Goal: Task Accomplishment & Management: Complete application form

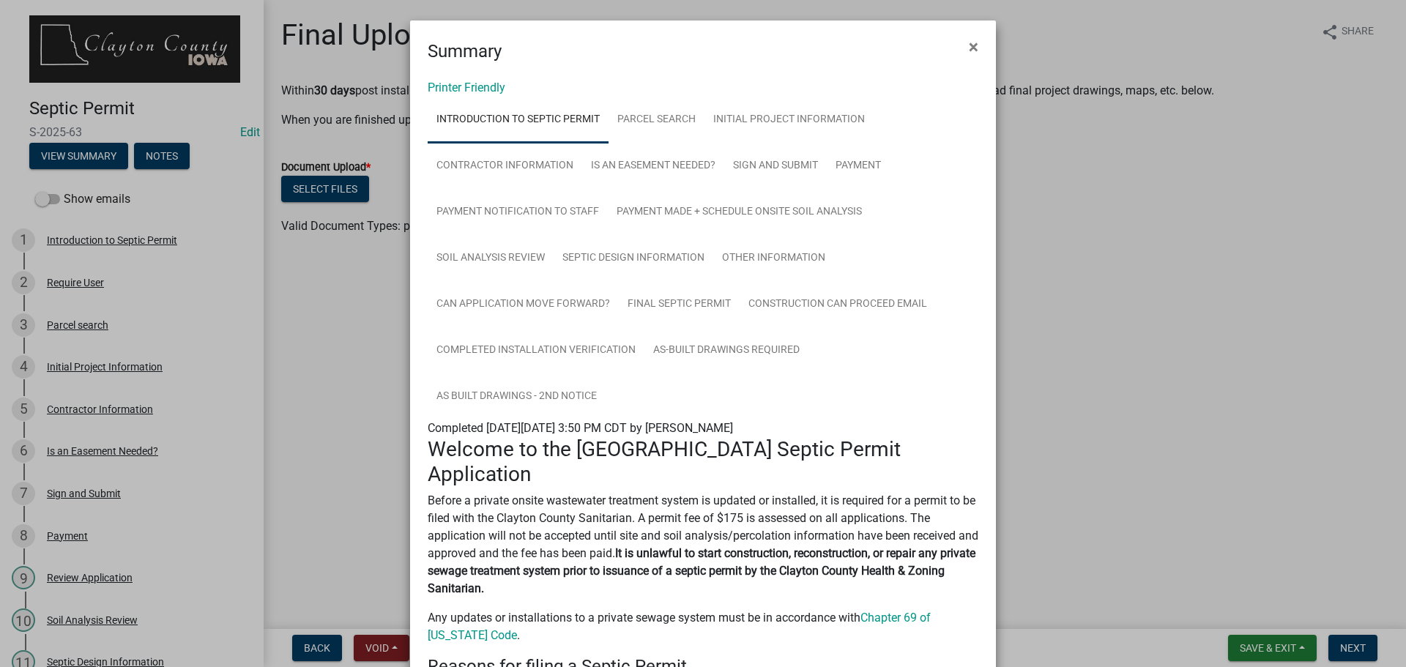
click at [151, 112] on ngb-modal-window "Summary × Printer Friendly Introduction to Septic Permit Parcel search Initial …" at bounding box center [703, 333] width 1406 height 667
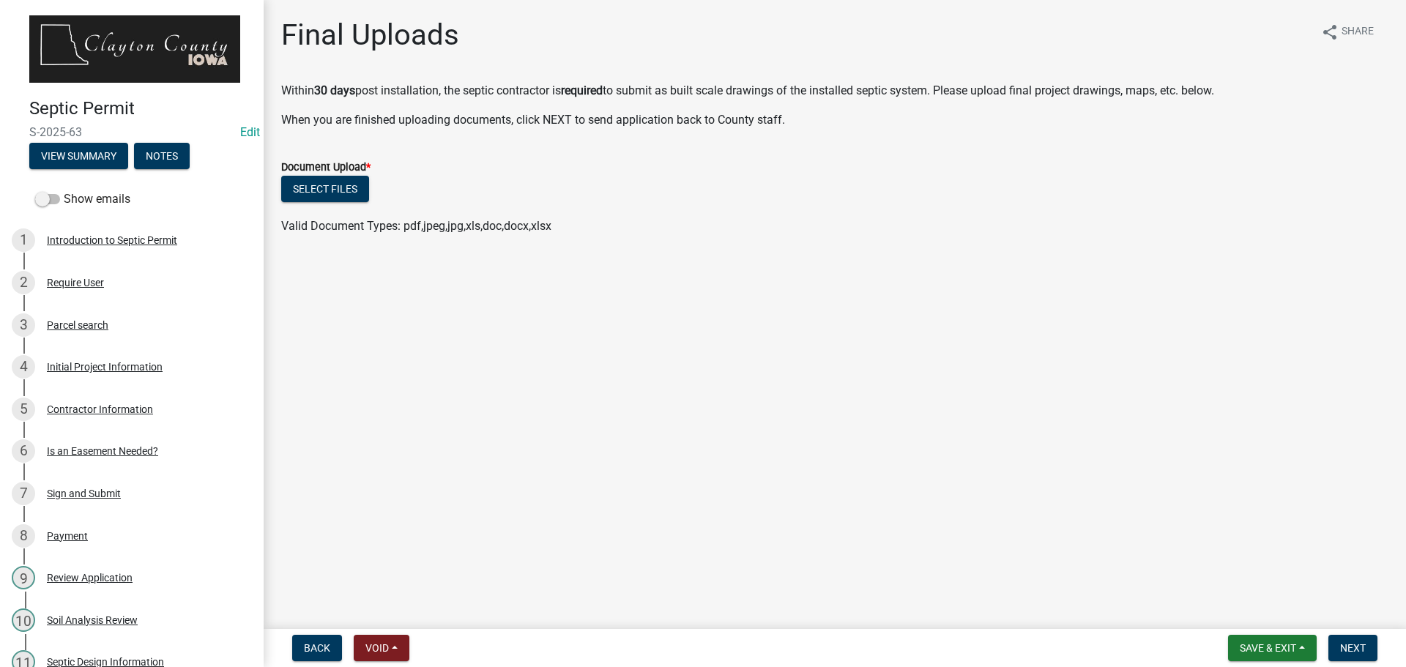
click at [92, 42] on img at bounding box center [134, 48] width 211 height 67
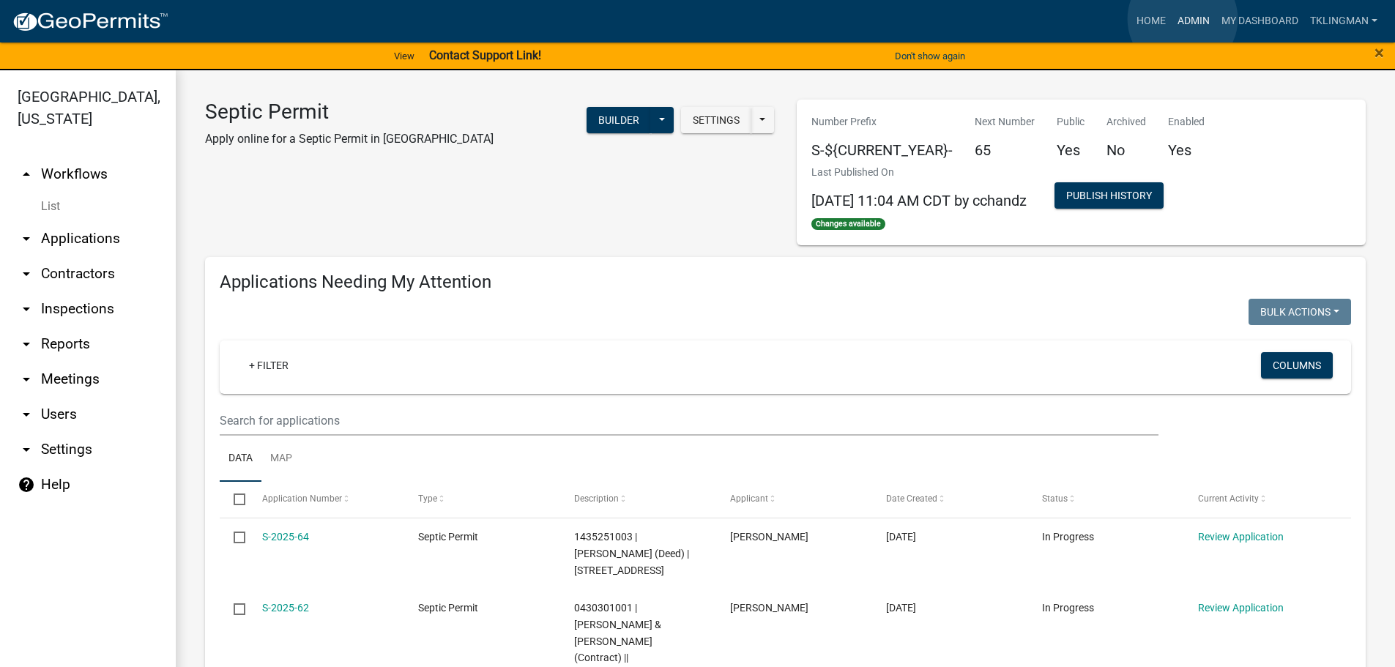
click at [1183, 19] on link "Admin" at bounding box center [1194, 21] width 44 height 28
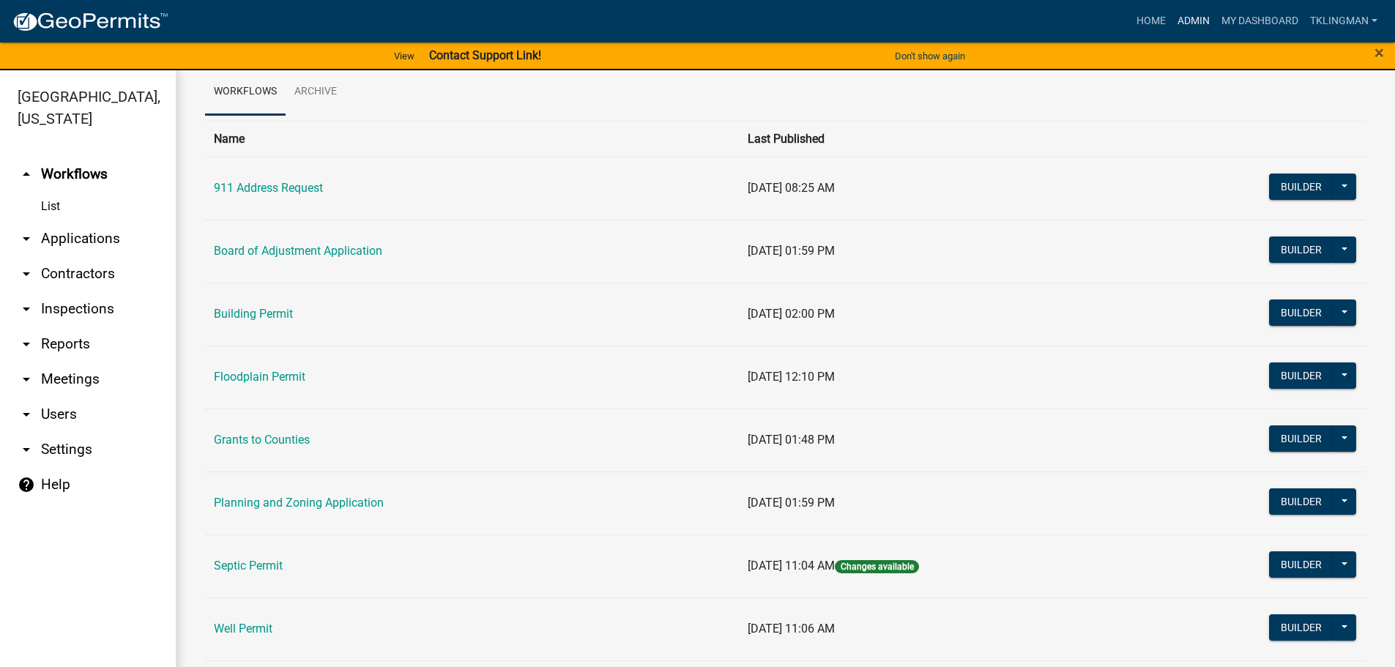
scroll to position [141, 0]
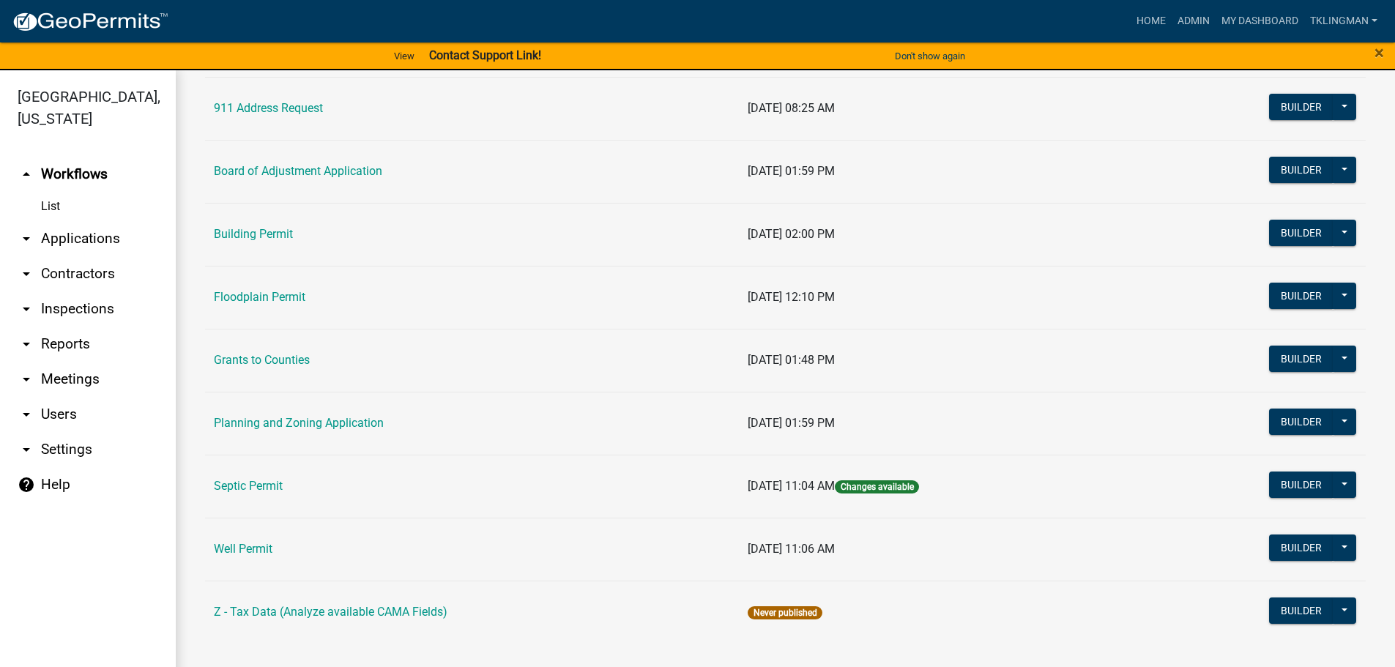
click at [225, 483] on link "Septic Permit" at bounding box center [248, 486] width 69 height 14
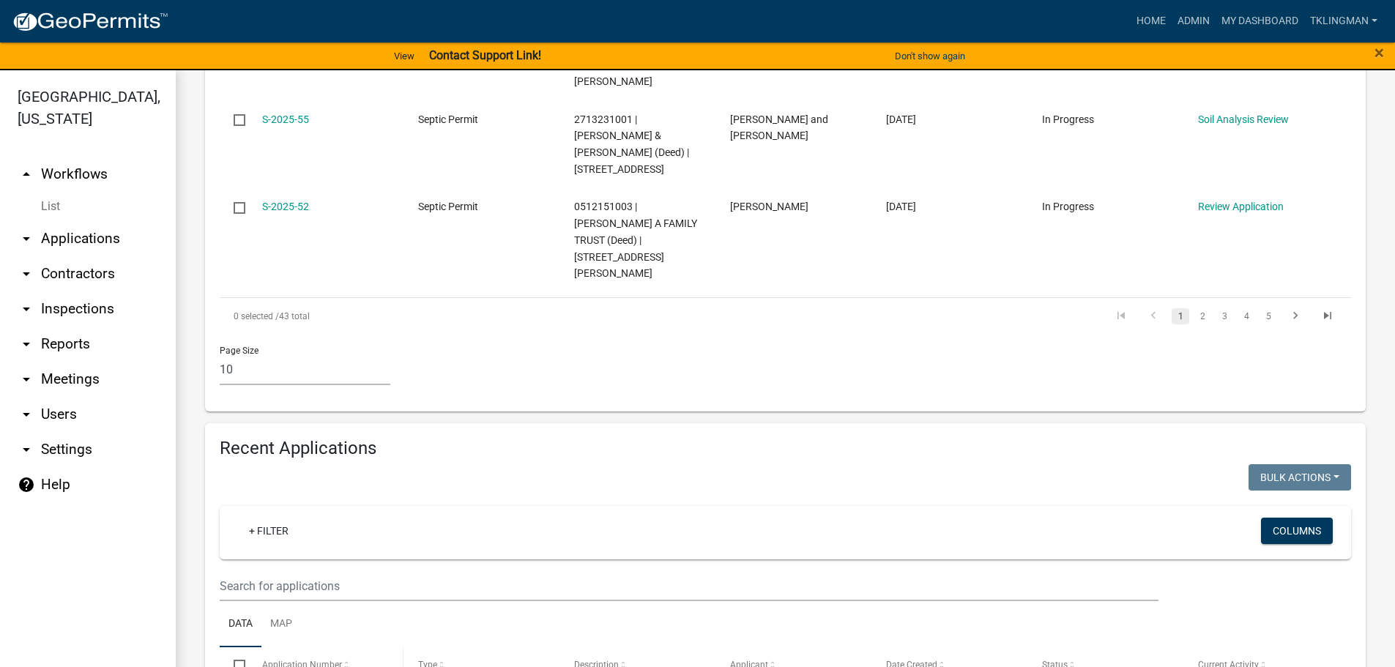
scroll to position [1172, 0]
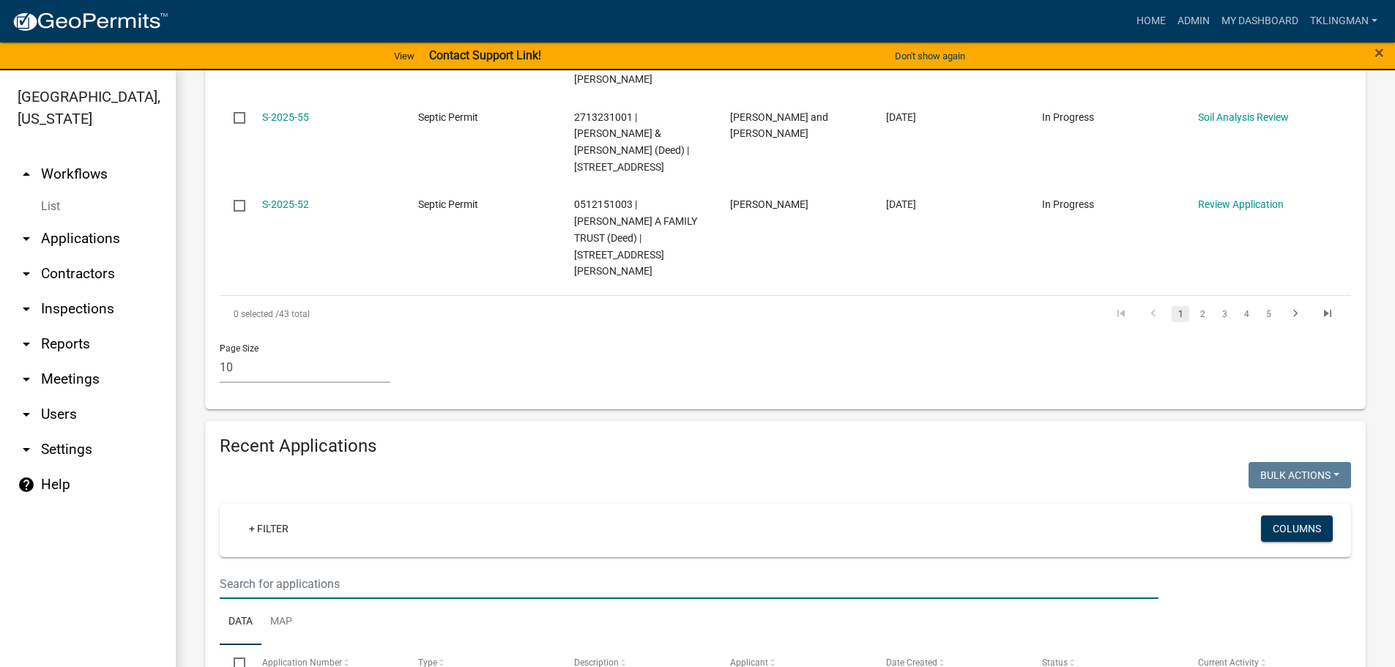
click at [283, 569] on input "text" at bounding box center [689, 584] width 939 height 30
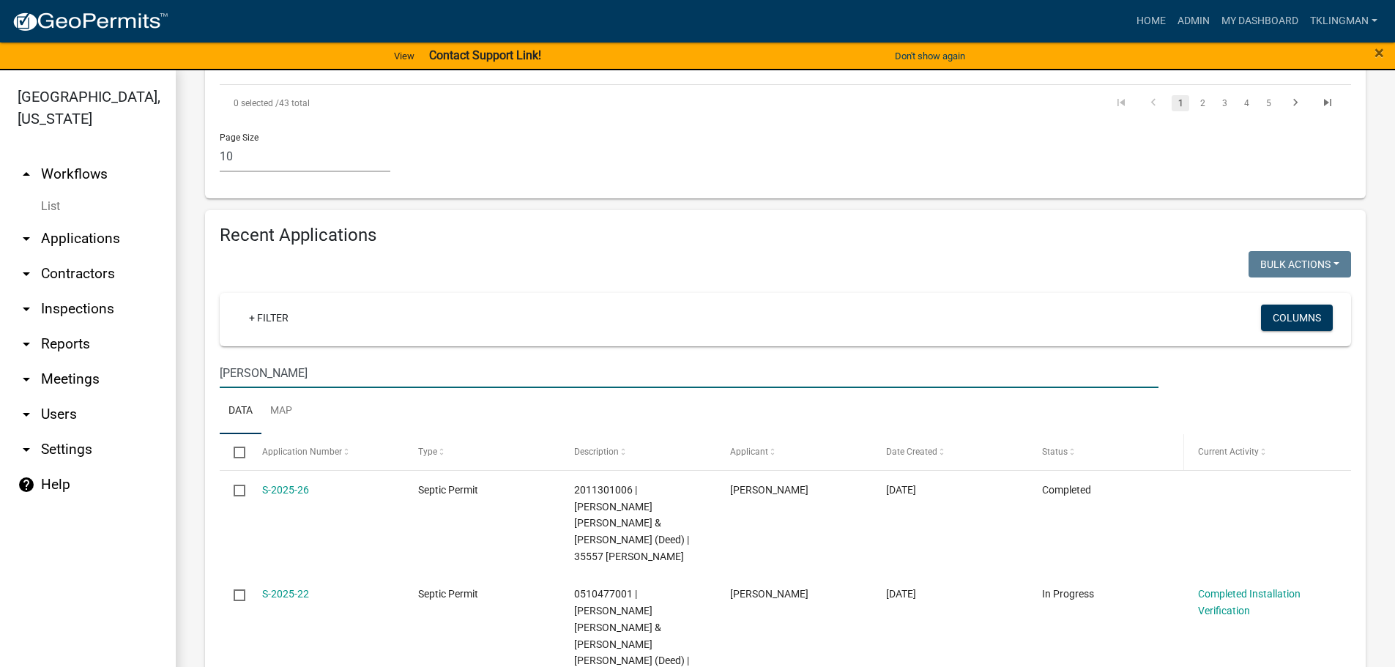
scroll to position [1392, 0]
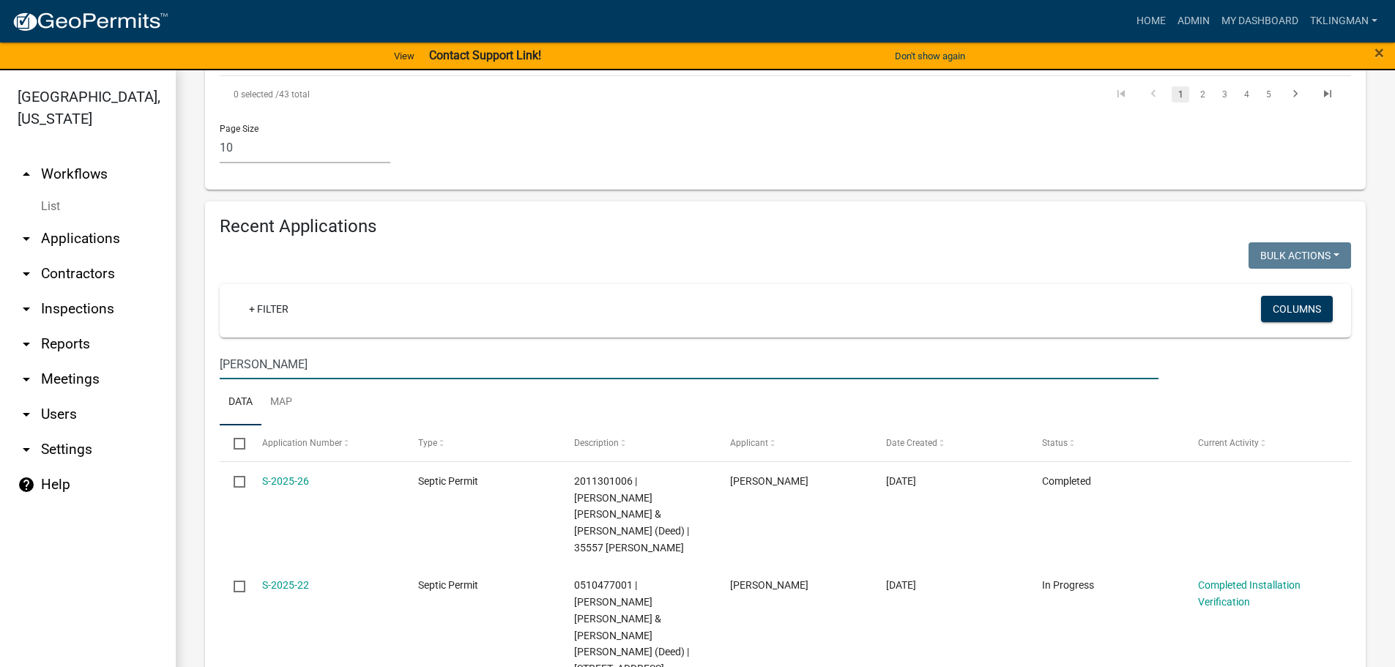
type input "[PERSON_NAME]"
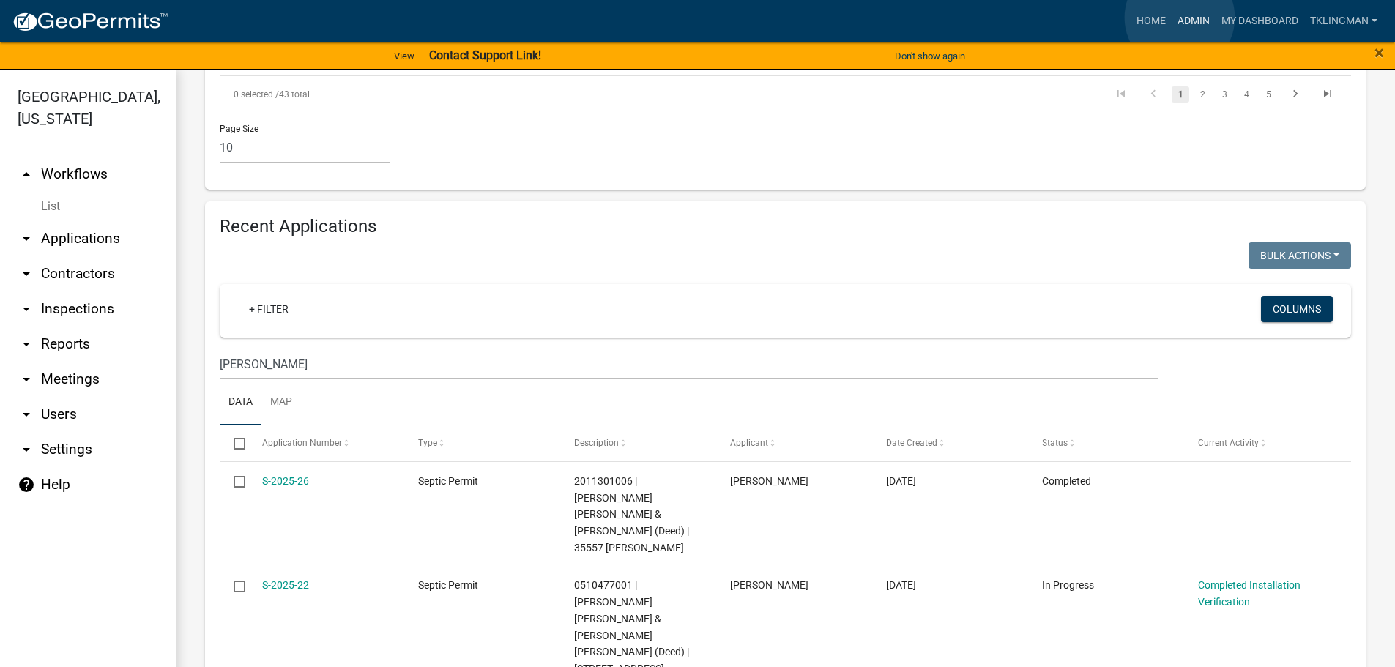
click at [1180, 18] on link "Admin" at bounding box center [1194, 21] width 44 height 28
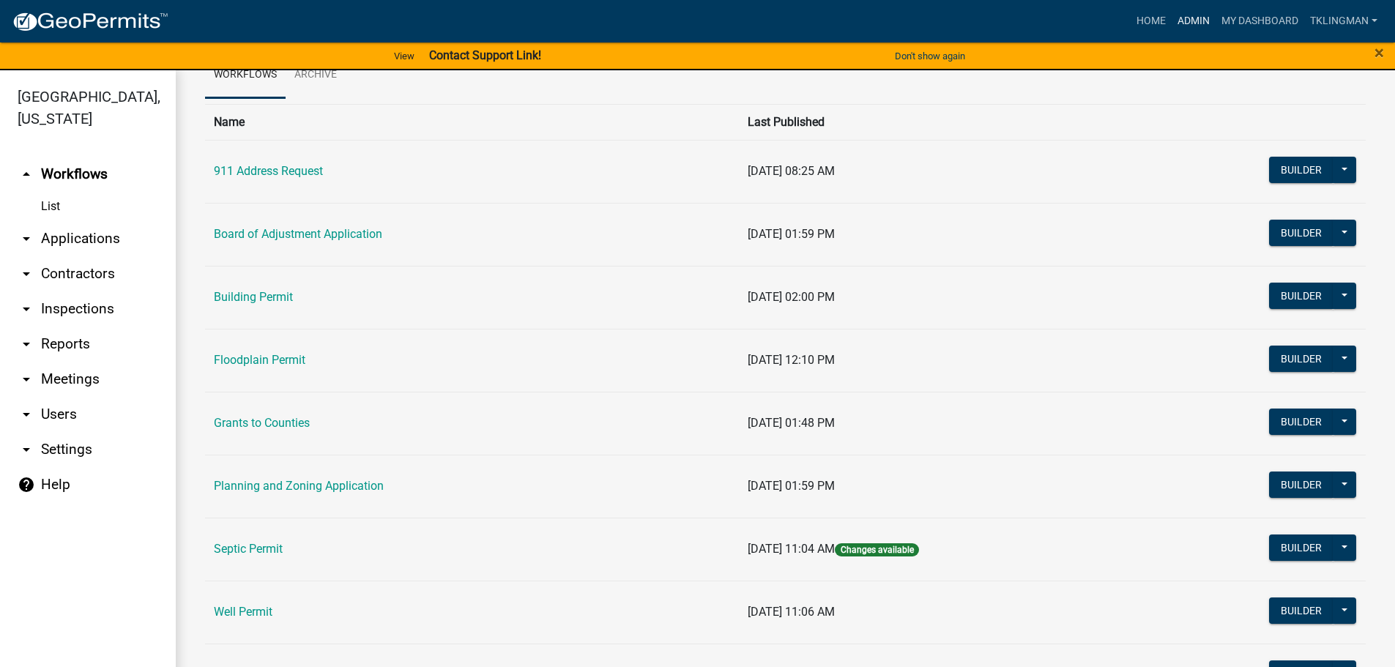
scroll to position [141, 0]
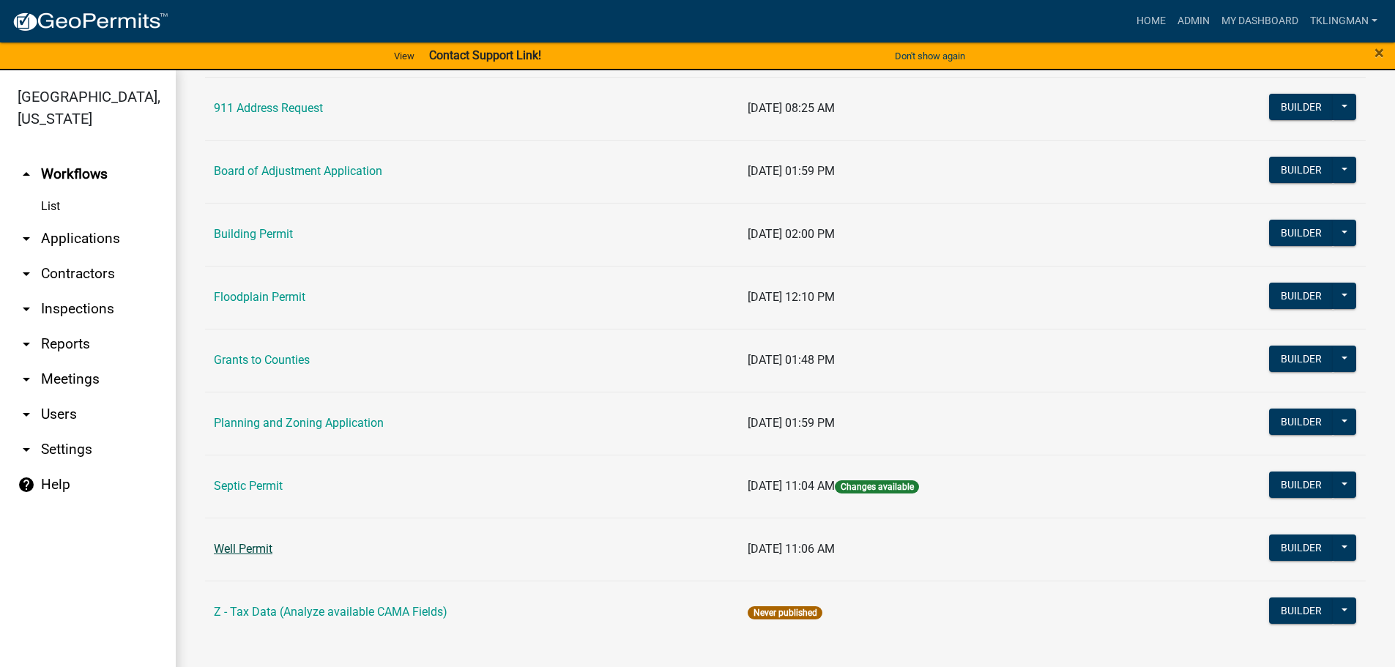
click at [259, 554] on link "Well Permit" at bounding box center [243, 549] width 59 height 14
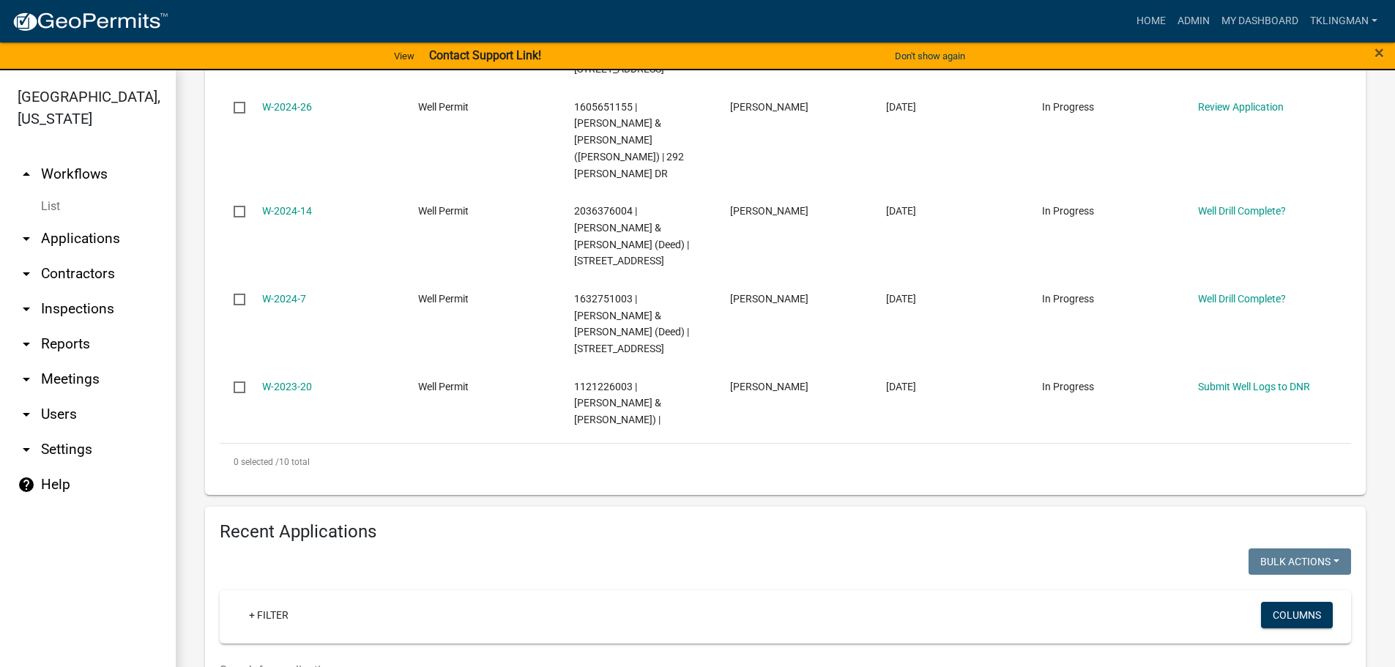
scroll to position [1025, 0]
click at [290, 655] on input "text" at bounding box center [689, 670] width 939 height 30
type input "[PERSON_NAME]"
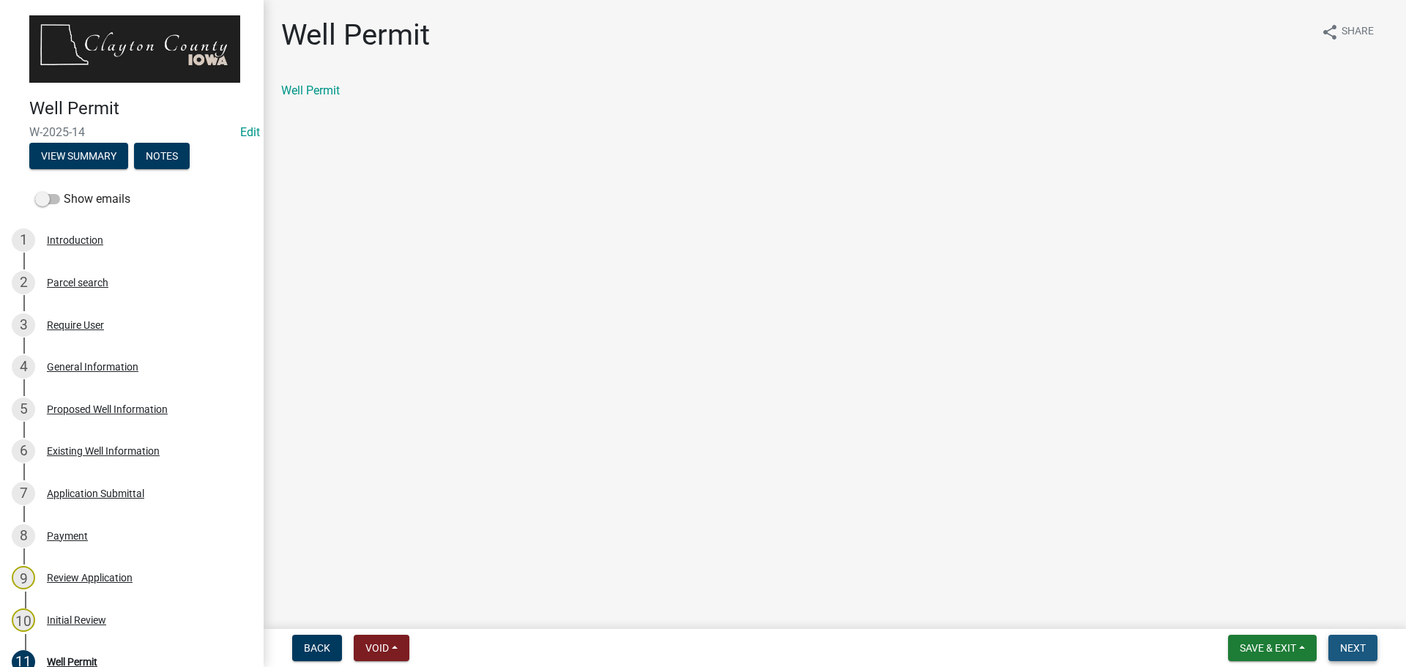
click at [1342, 649] on span "Next" at bounding box center [1353, 648] width 26 height 12
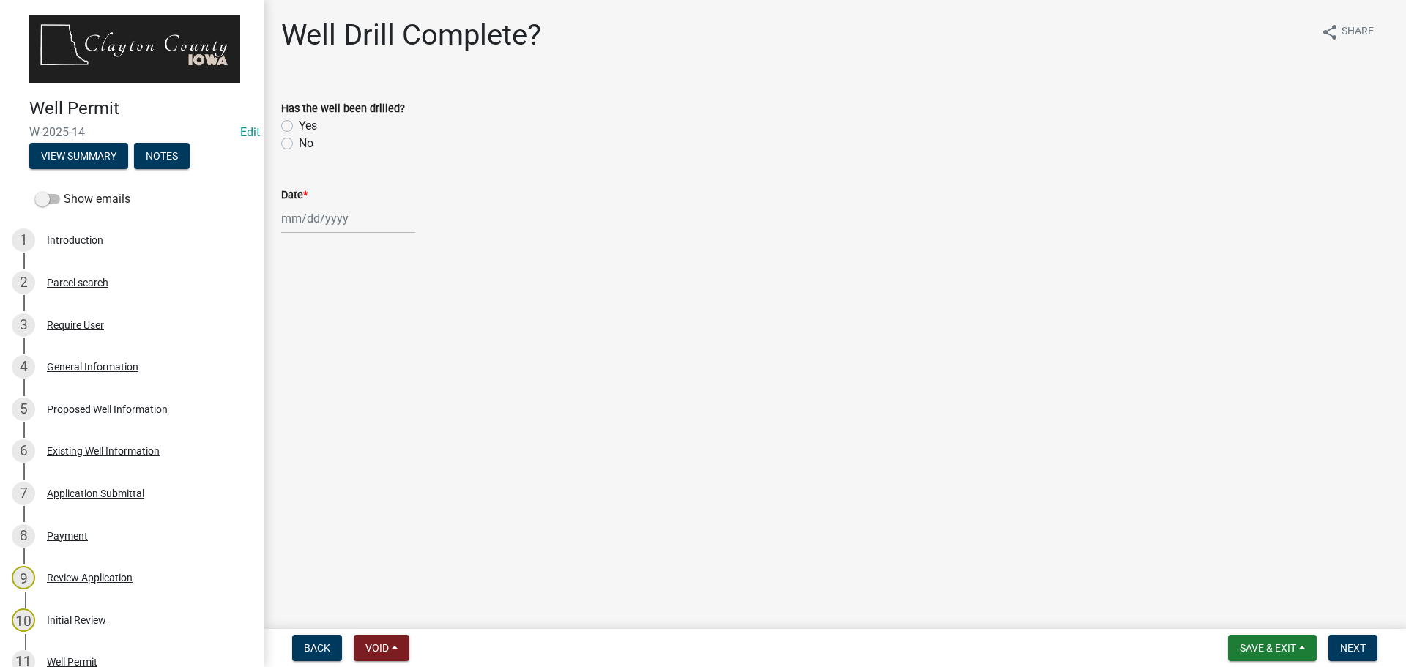
click at [291, 125] on div "Yes" at bounding box center [835, 126] width 1108 height 18
click at [299, 125] on label "Yes" at bounding box center [308, 126] width 18 height 18
click at [299, 125] on input "Yes" at bounding box center [304, 122] width 10 height 10
radio input "true"
select select "9"
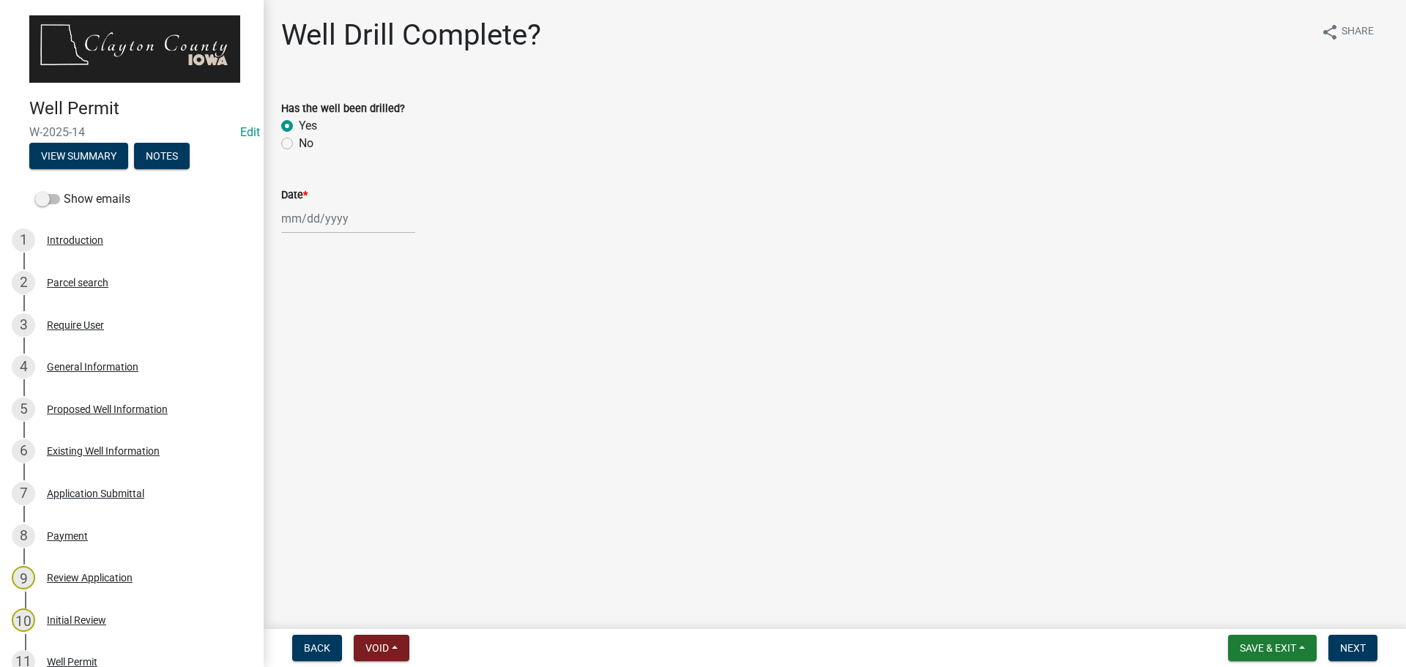
select select "2025"
click at [338, 209] on div "[PERSON_NAME] Feb Mar Apr [PERSON_NAME][DATE] Oct Nov [DATE] 1526 1527 1528 152…" at bounding box center [348, 219] width 134 height 30
click at [292, 245] on button "Previous month" at bounding box center [296, 249] width 18 height 23
select select "8"
click at [293, 364] on div "18" at bounding box center [295, 366] width 23 height 23
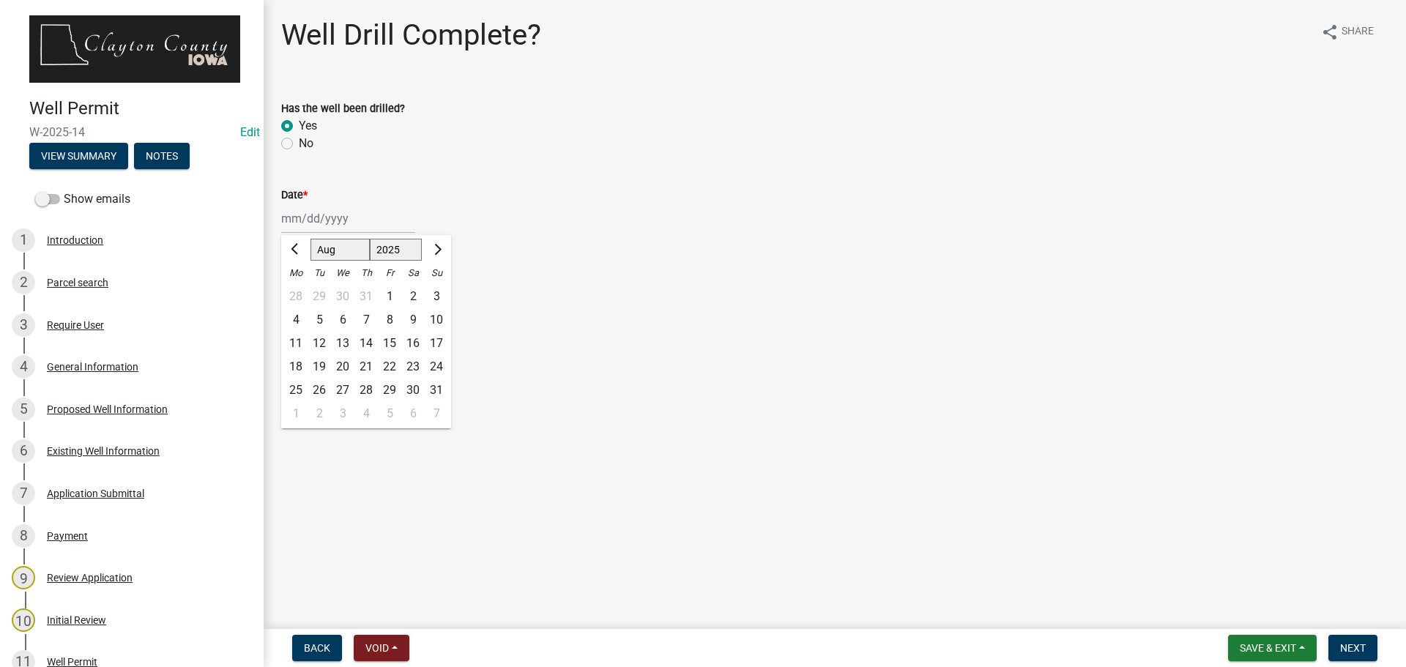
type input "[DATE]"
click at [1344, 646] on span "Next" at bounding box center [1353, 648] width 26 height 12
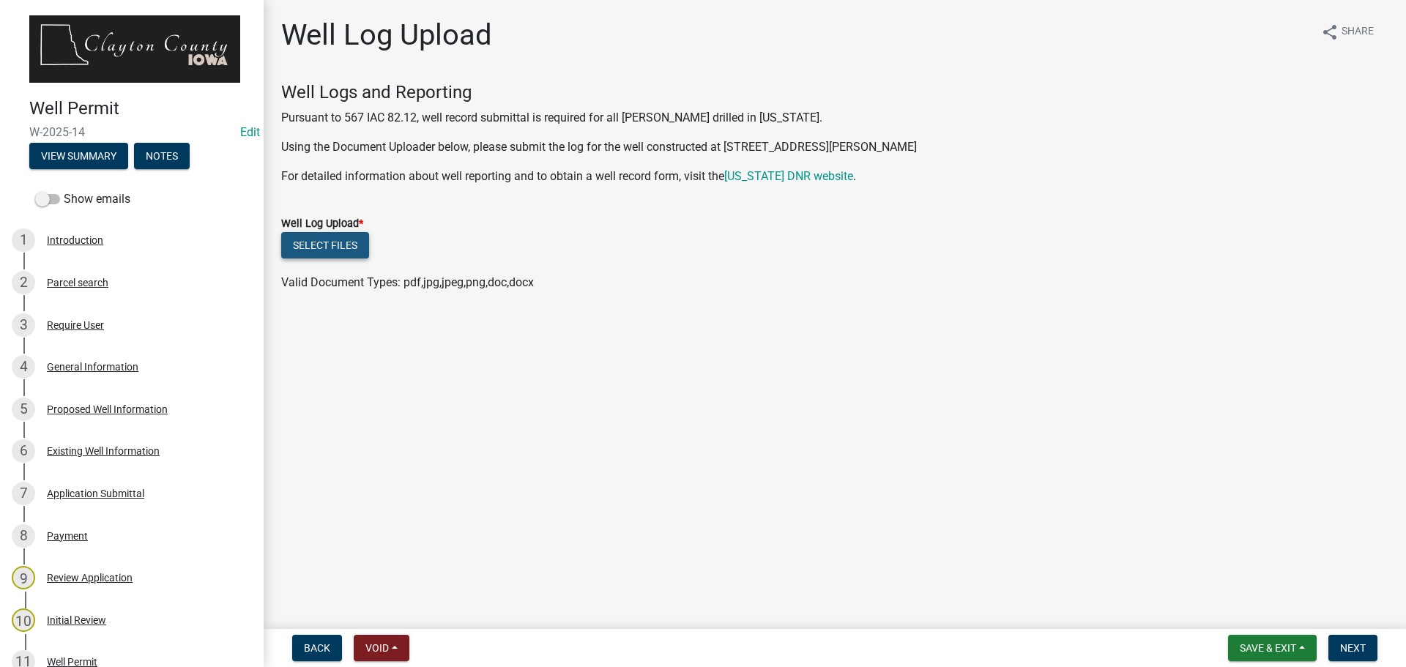
click at [332, 248] on button "Select files" at bounding box center [325, 245] width 88 height 26
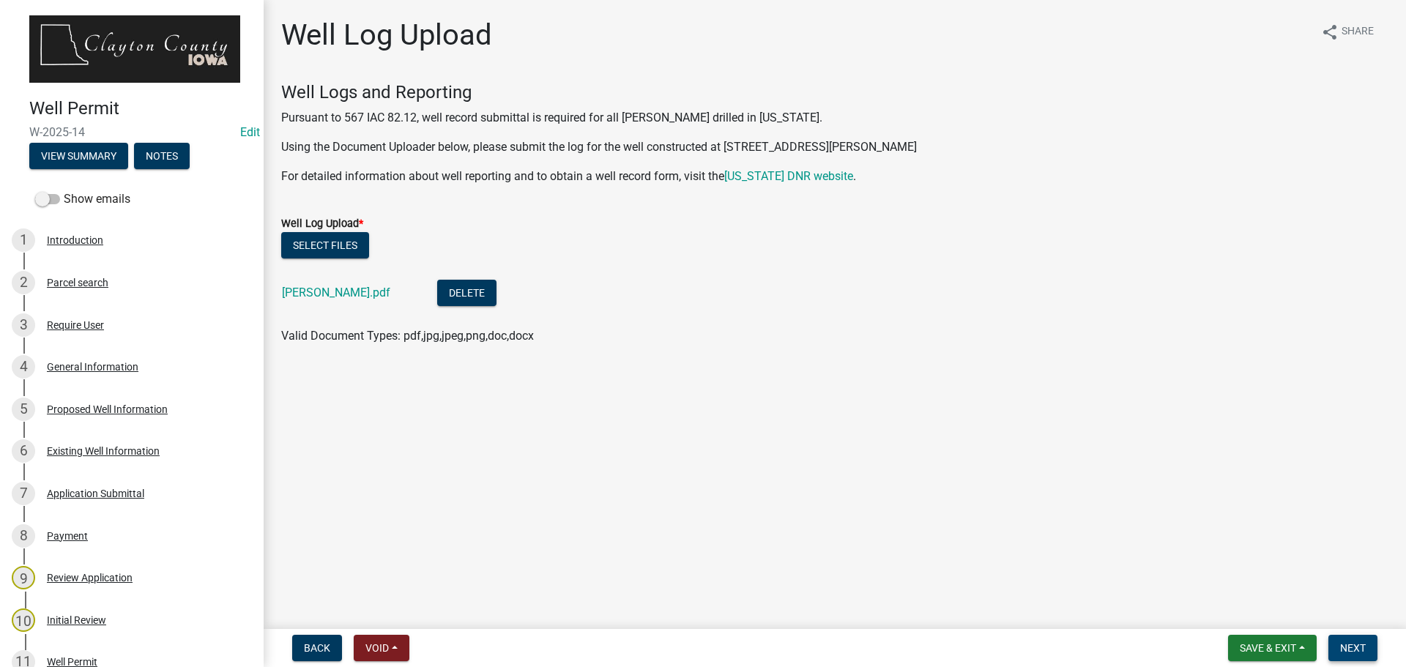
click at [1333, 650] on button "Next" at bounding box center [1353, 648] width 49 height 26
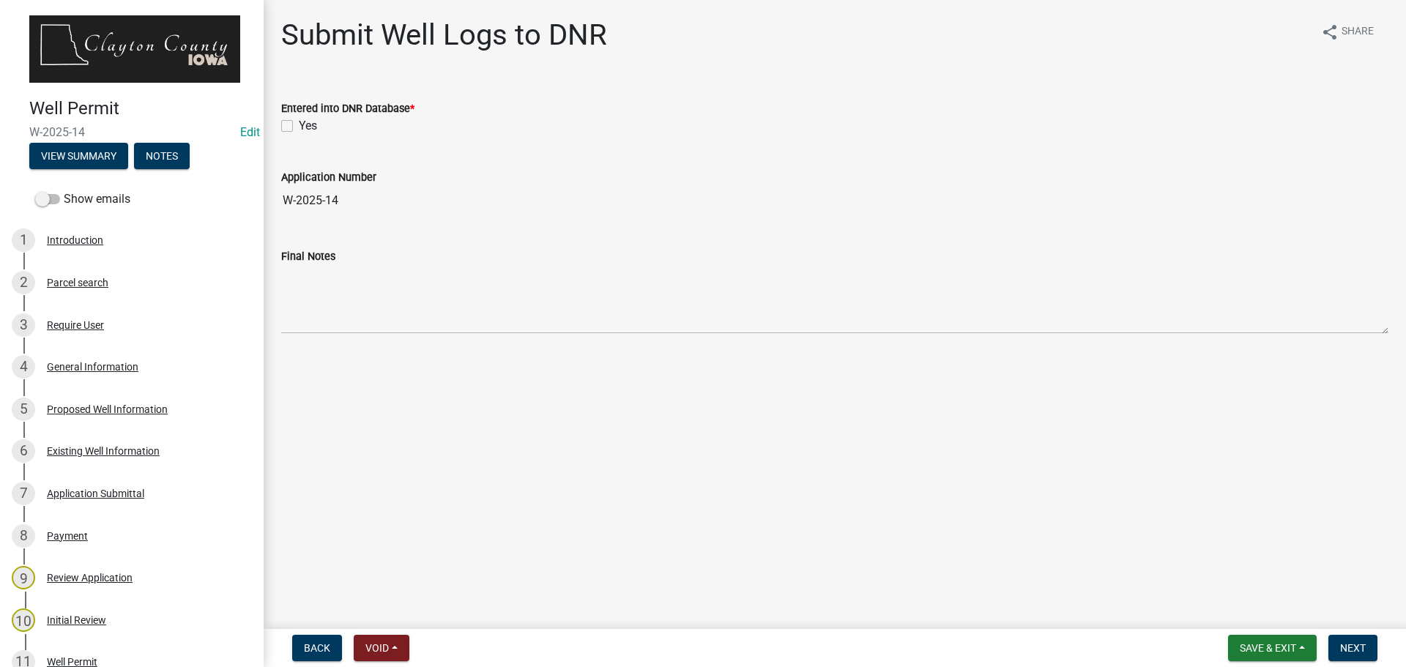
click at [299, 125] on label "Yes" at bounding box center [308, 126] width 18 height 18
click at [299, 125] on input "Yes" at bounding box center [304, 122] width 10 height 10
checkbox input "true"
click at [1349, 654] on span "Next" at bounding box center [1353, 648] width 26 height 12
